Goal: Task Accomplishment & Management: Manage account settings

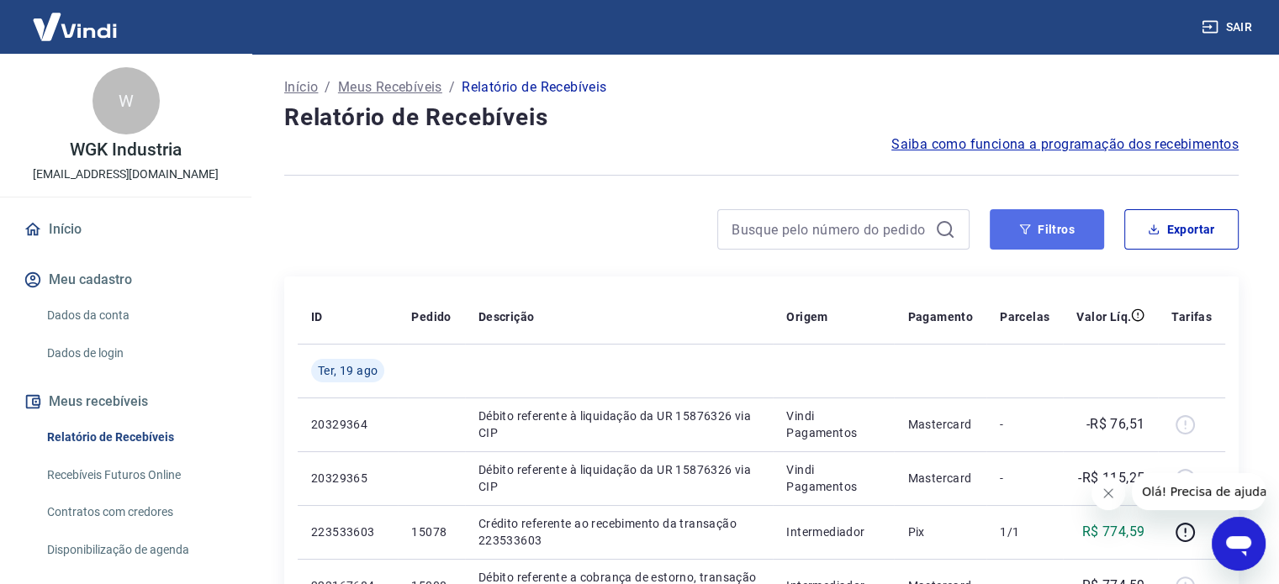
click at [1070, 227] on button "Filtros" at bounding box center [1047, 229] width 114 height 40
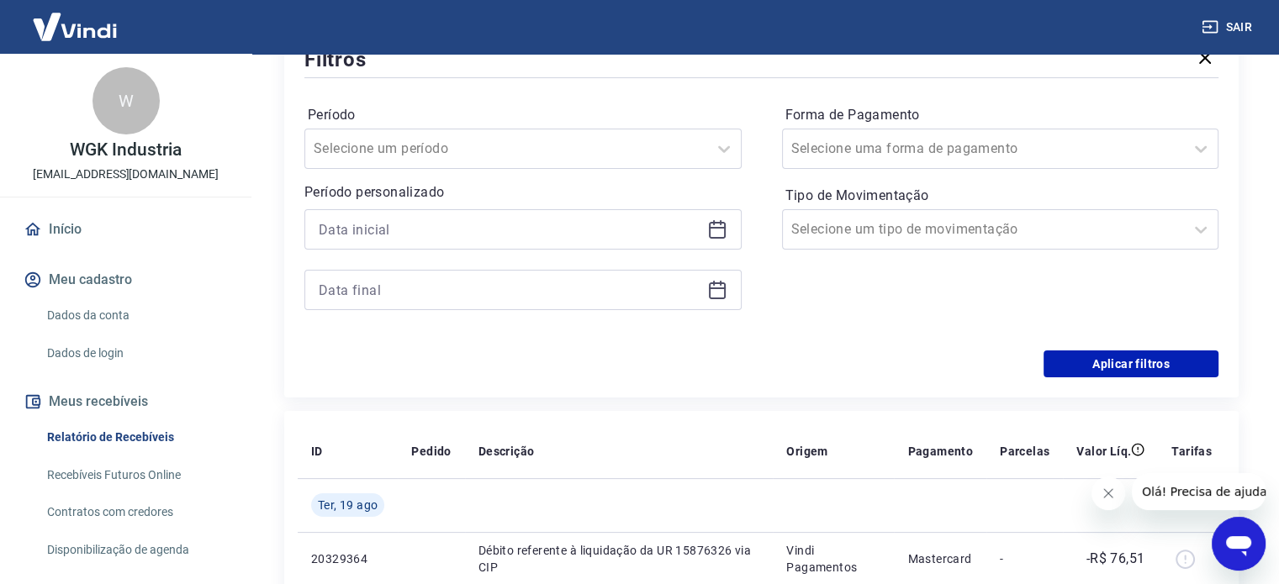
scroll to position [252, 0]
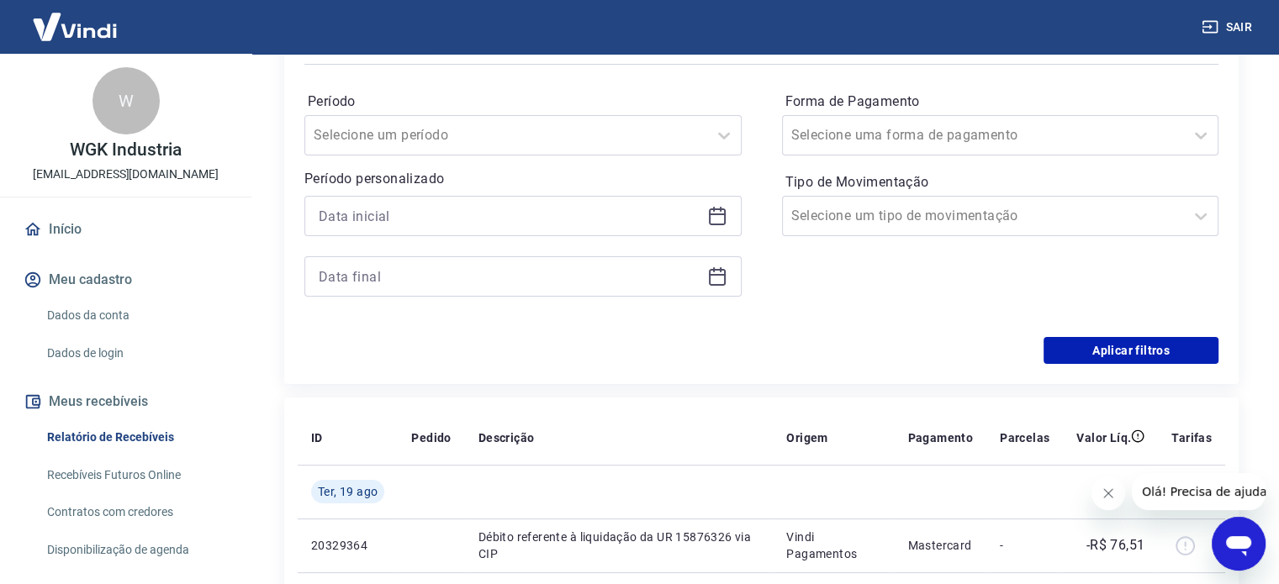
click at [715, 214] on icon at bounding box center [717, 215] width 17 height 2
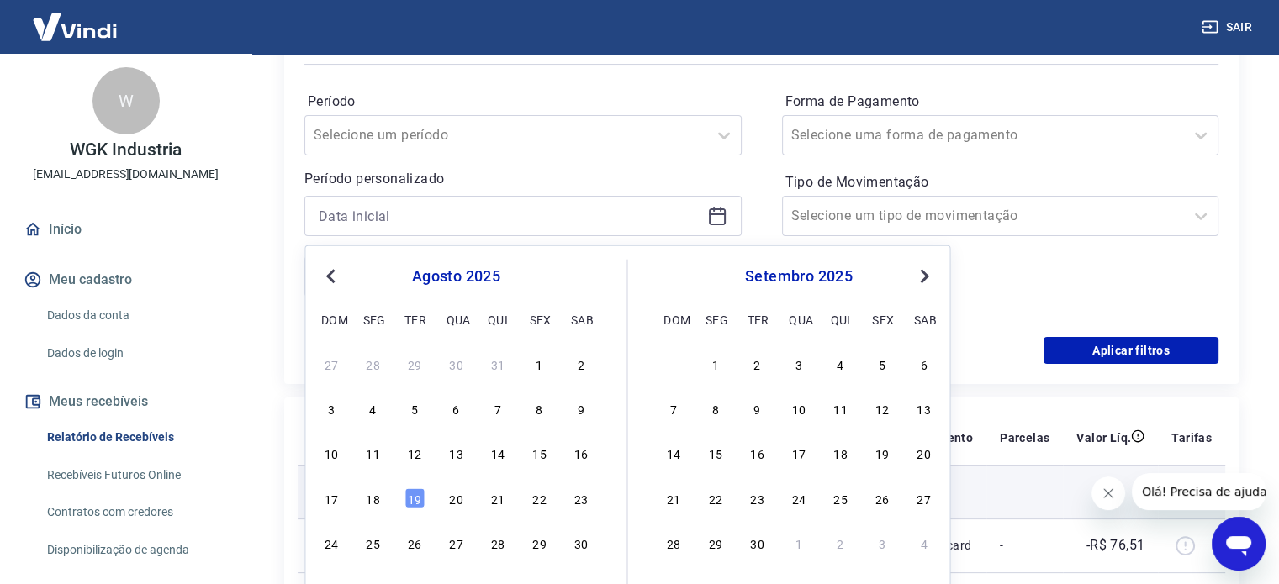
click at [378, 499] on div "18" at bounding box center [373, 498] width 20 height 20
type input "[DATE]"
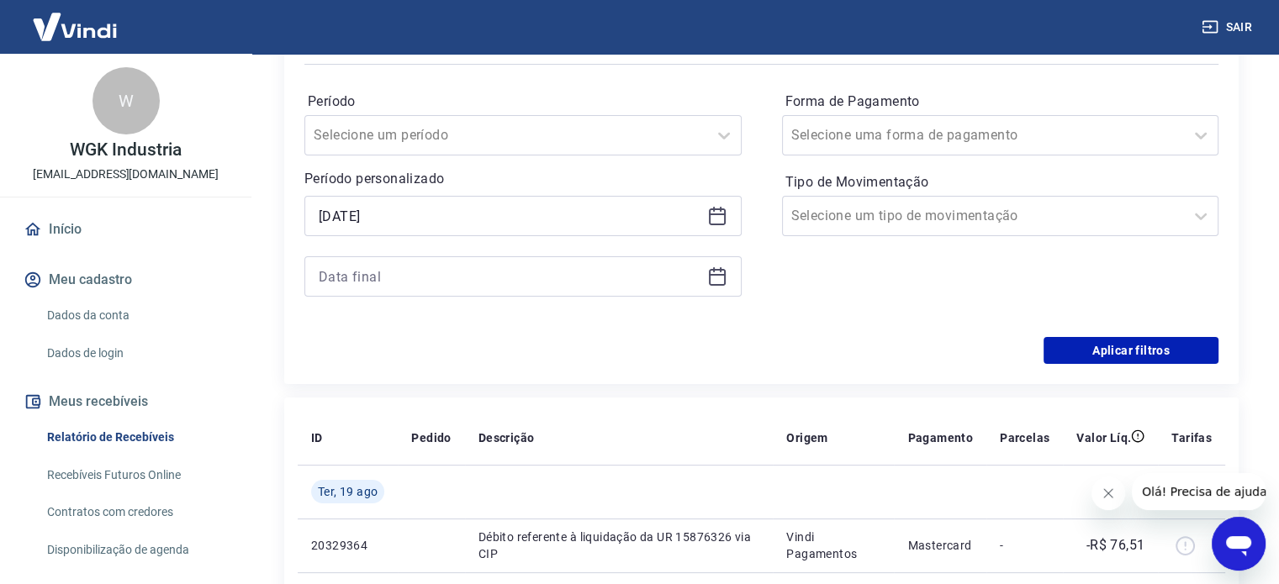
click at [721, 278] on icon at bounding box center [717, 277] width 20 height 20
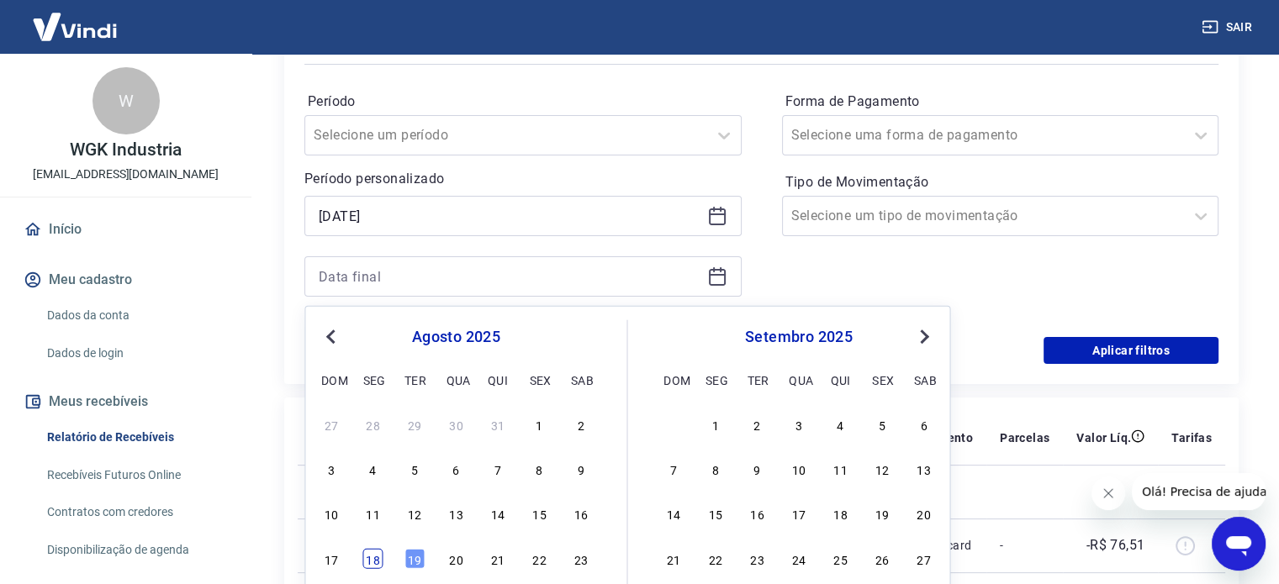
drag, startPoint x: 373, startPoint y: 560, endPoint x: 5, endPoint y: 5, distance: 666.1
click at [373, 560] on div "18" at bounding box center [373, 558] width 20 height 20
type input "[DATE]"
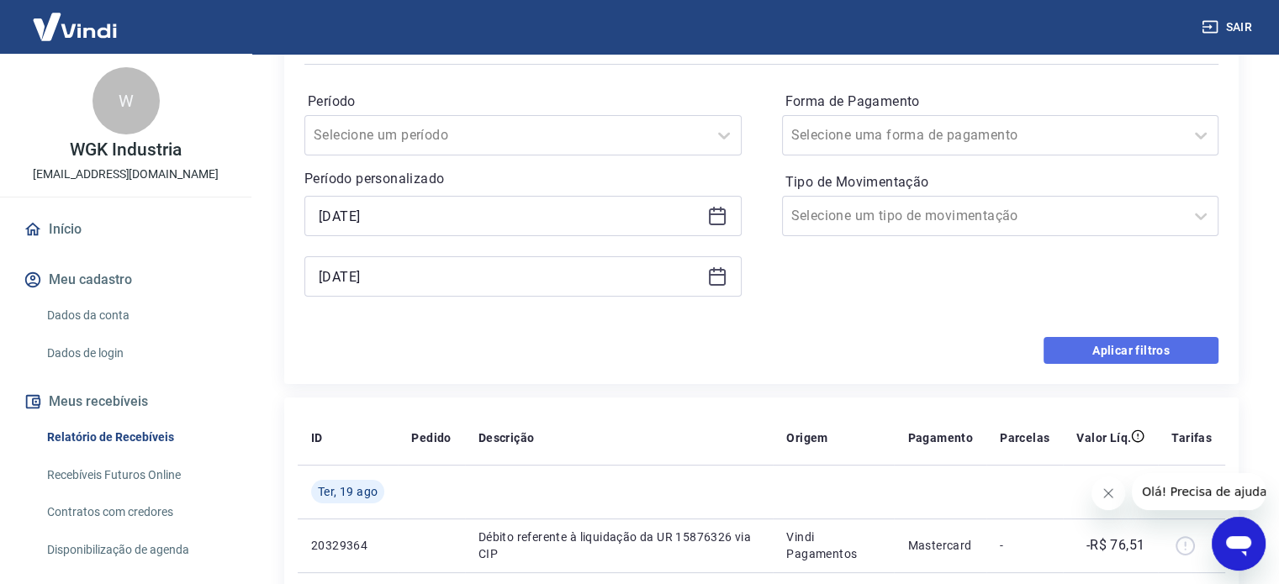
click at [1181, 355] on button "Aplicar filtros" at bounding box center [1131, 350] width 175 height 27
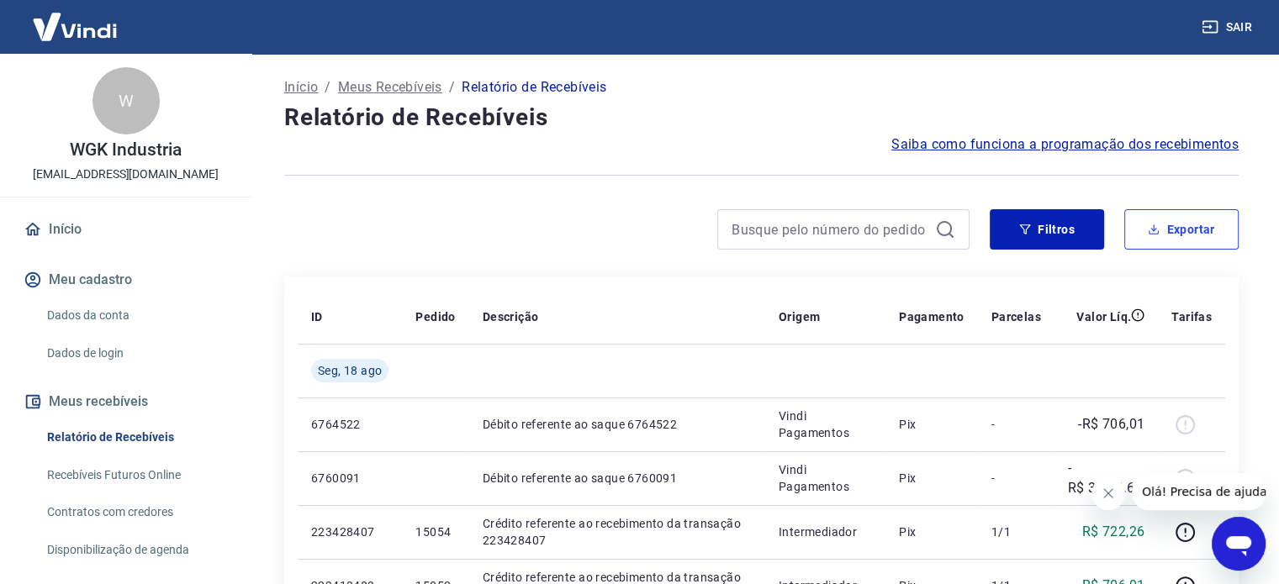
click at [1184, 236] on button "Exportar" at bounding box center [1181, 229] width 114 height 40
type input "[DATE]"
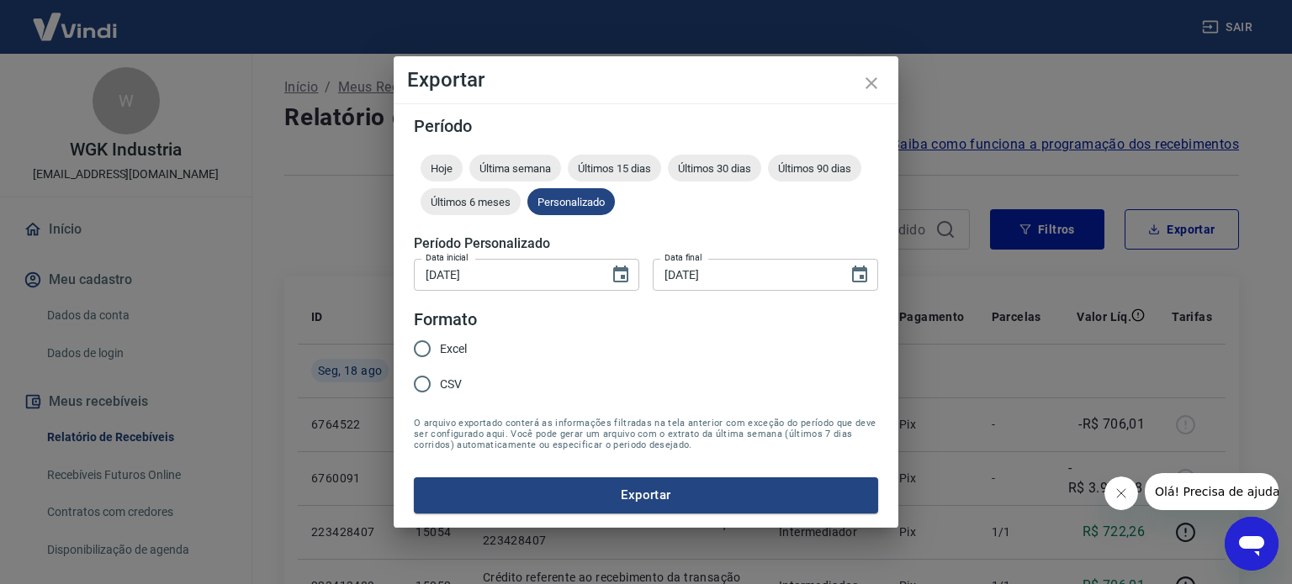
click at [451, 346] on span "Excel" at bounding box center [453, 350] width 27 height 18
click at [440, 346] on input "Excel" at bounding box center [421, 348] width 35 height 35
radio input "true"
click at [666, 494] on button "Exportar" at bounding box center [646, 495] width 464 height 35
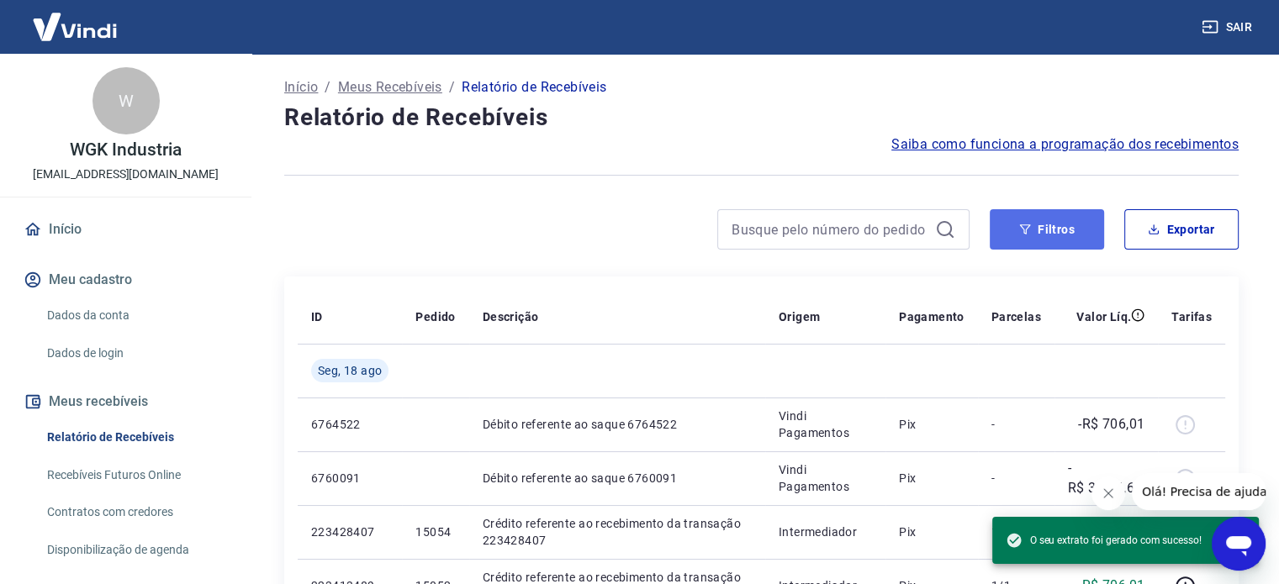
click at [1063, 229] on button "Filtros" at bounding box center [1047, 229] width 114 height 40
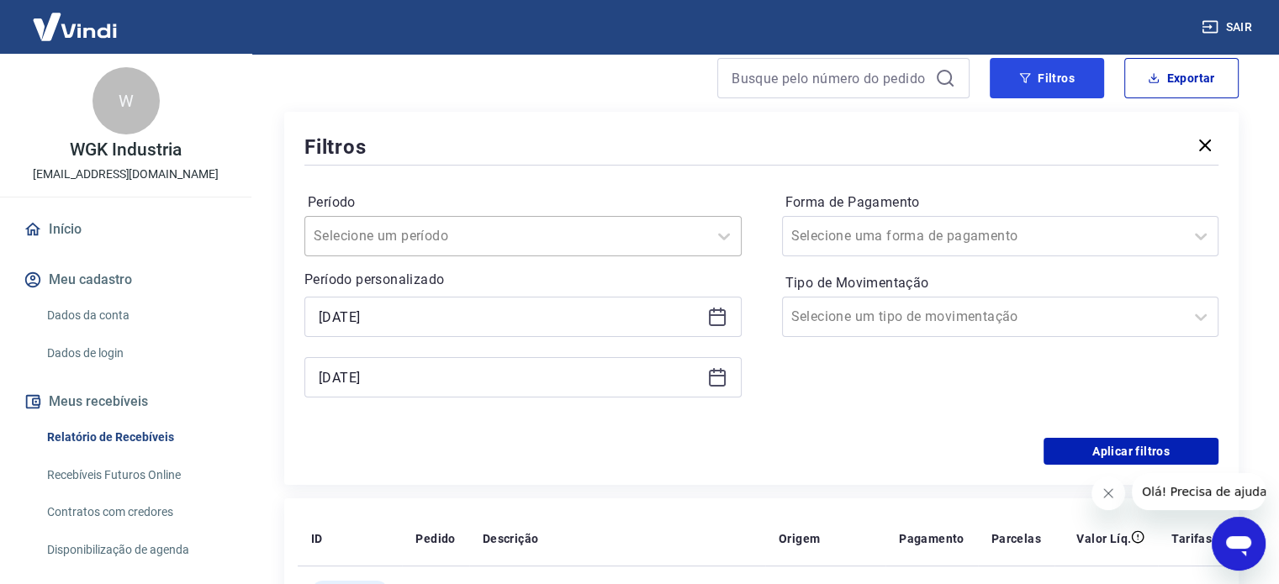
scroll to position [252, 0]
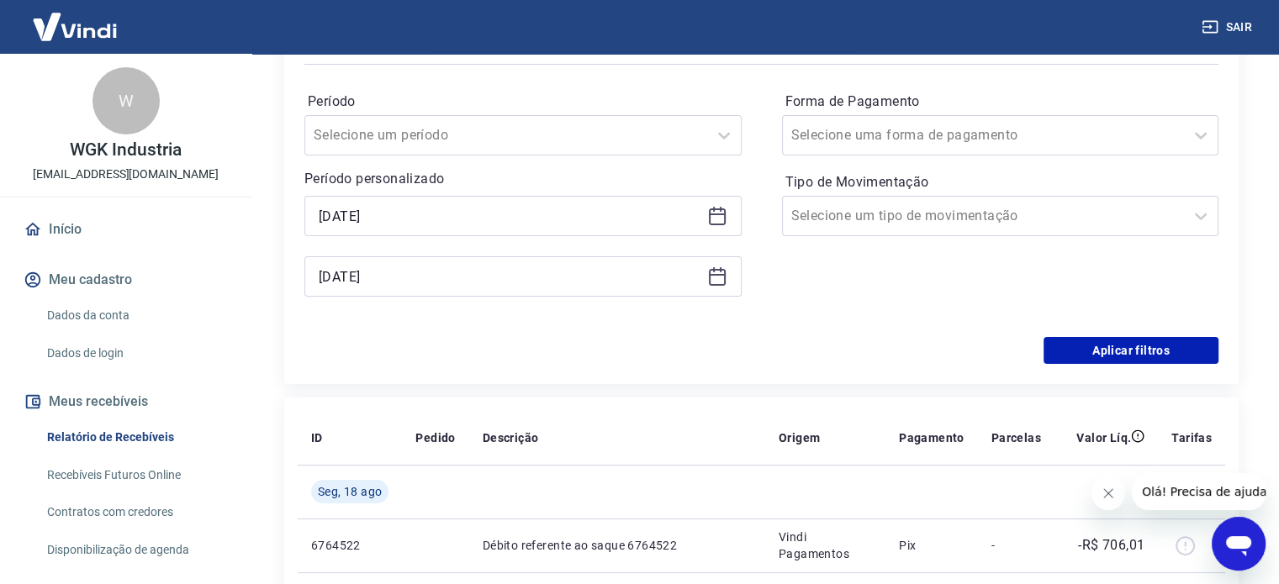
click at [719, 218] on icon at bounding box center [717, 216] width 20 height 20
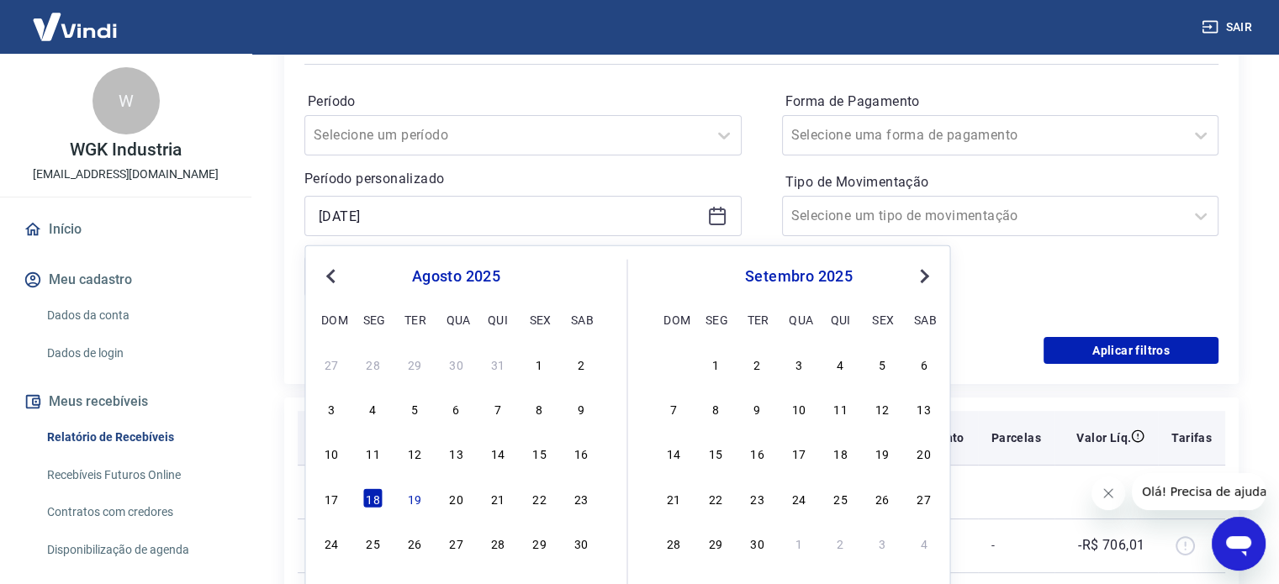
click at [582, 453] on div "16" at bounding box center [581, 453] width 20 height 20
type input "[DATE]"
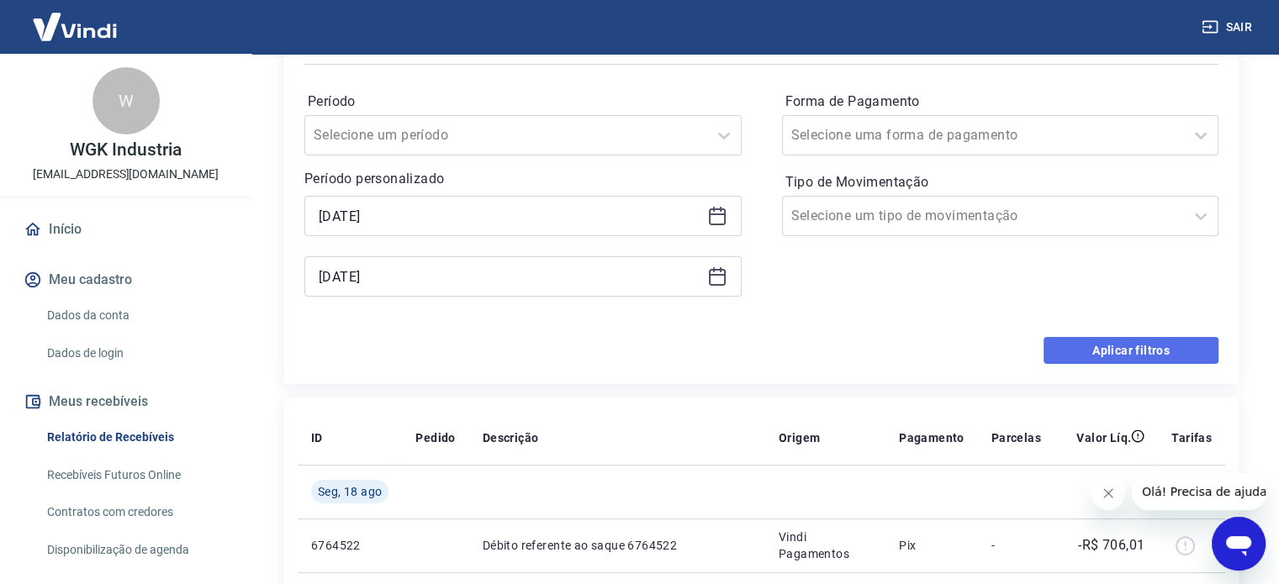
click at [1129, 351] on button "Aplicar filtros" at bounding box center [1131, 350] width 175 height 27
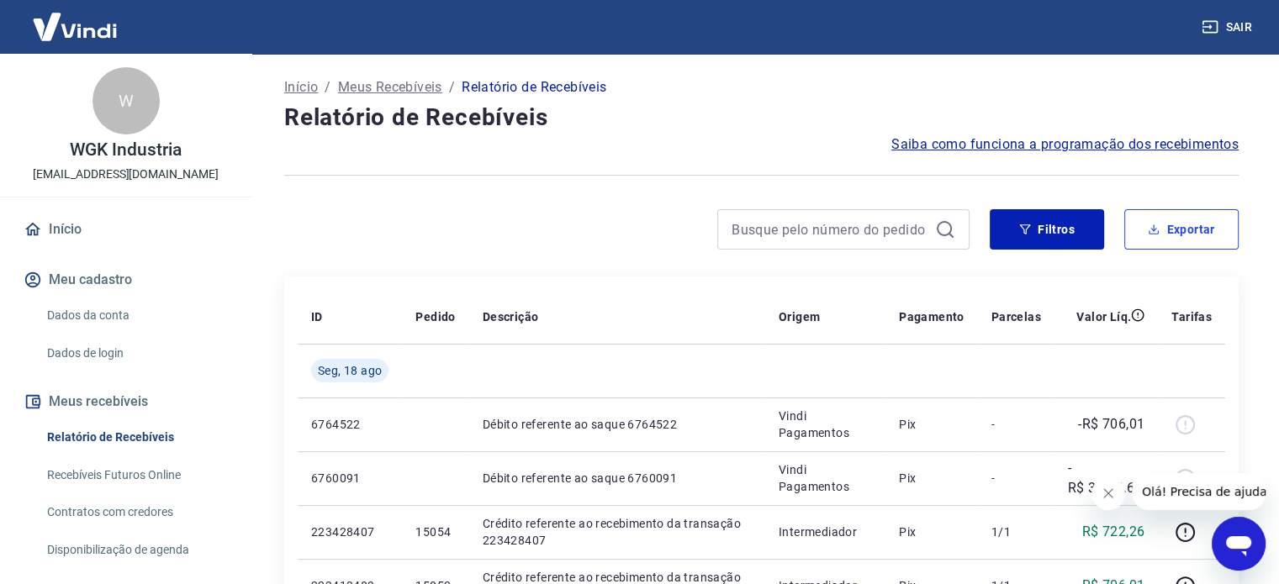
click at [1171, 225] on button "Exportar" at bounding box center [1181, 229] width 114 height 40
type input "[DATE]"
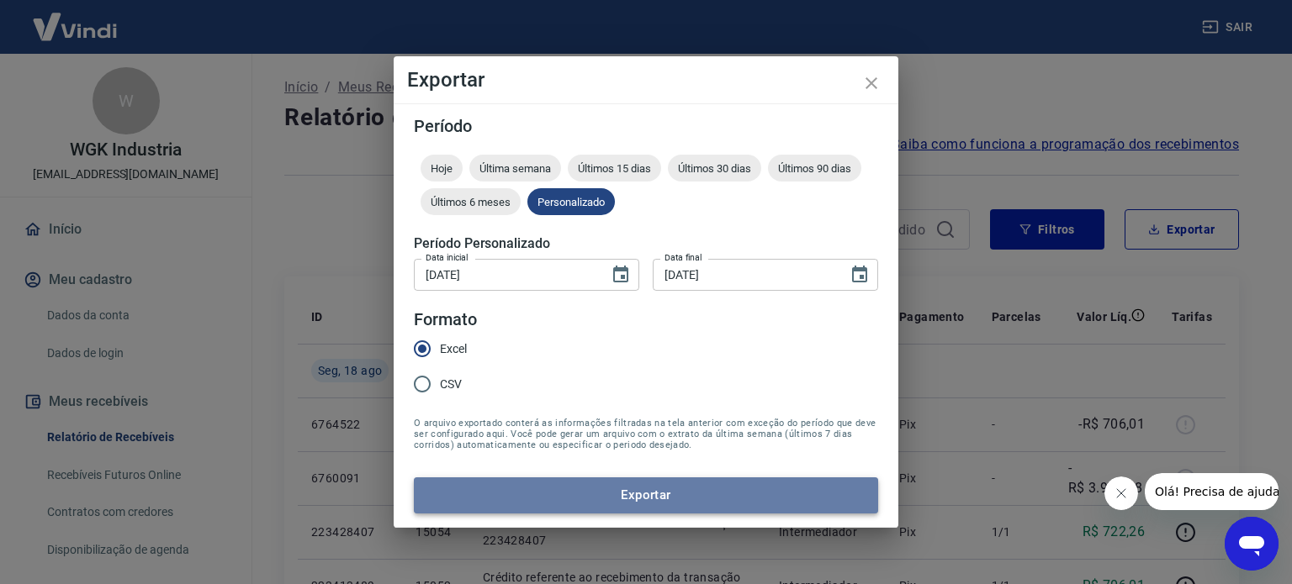
click at [695, 497] on button "Exportar" at bounding box center [646, 495] width 464 height 35
